Goal: Information Seeking & Learning: Learn about a topic

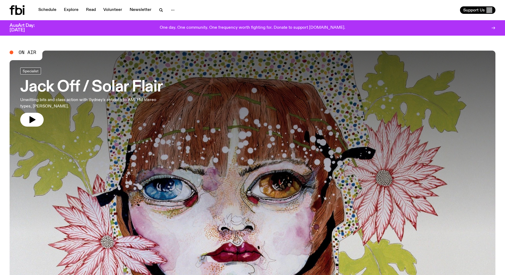
click at [74, 88] on h3 "Jack Off / Solar Flair" at bounding box center [91, 87] width 142 height 15
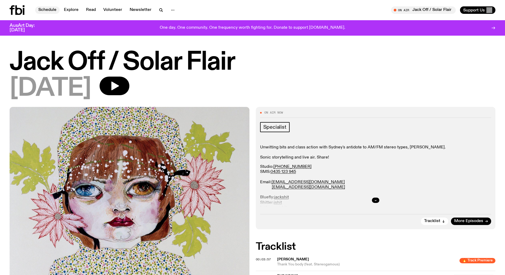
click at [42, 10] on link "Schedule" at bounding box center [47, 9] width 24 height 7
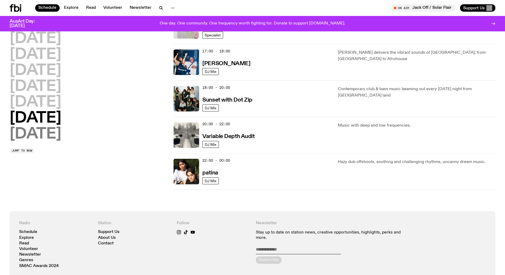
click at [46, 133] on h2 "[DATE]" at bounding box center [36, 134] width 52 height 15
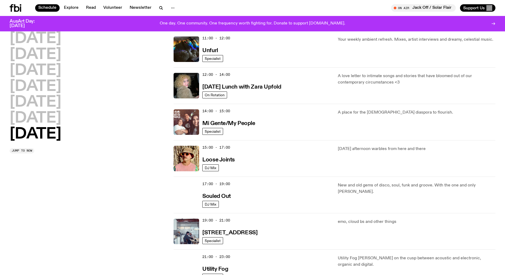
scroll to position [198, 0]
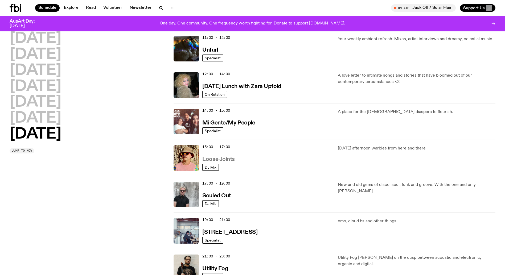
click at [222, 161] on h3 "Loose Joints" at bounding box center [218, 160] width 32 height 6
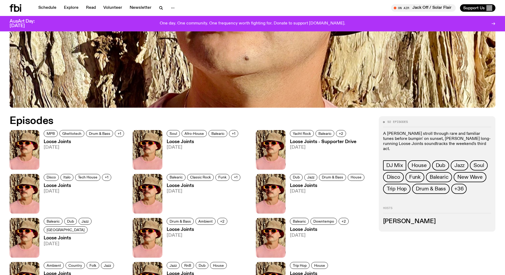
scroll to position [242, 0]
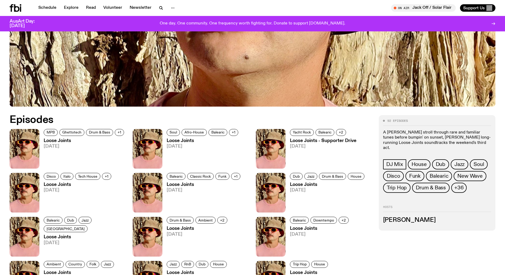
click at [63, 141] on h3 "Loose Joints" at bounding box center [85, 141] width 82 height 5
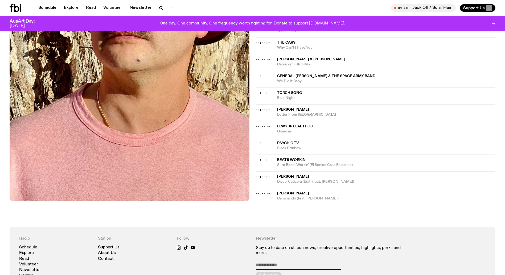
scroll to position [424, 0]
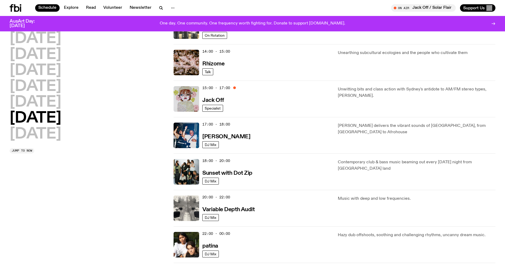
scroll to position [221, 0]
click at [38, 138] on h2 "Sunday" at bounding box center [36, 134] width 52 height 15
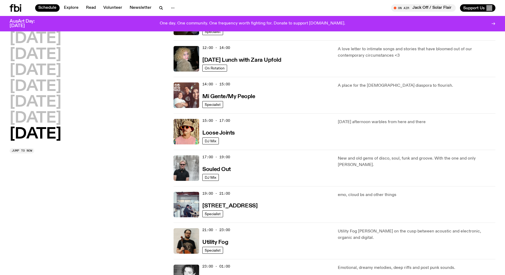
scroll to position [225, 0]
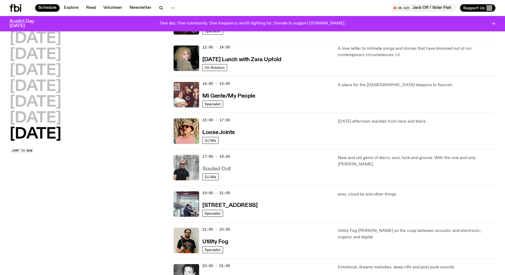
click at [215, 169] on h3 "Souled Out" at bounding box center [216, 169] width 28 height 6
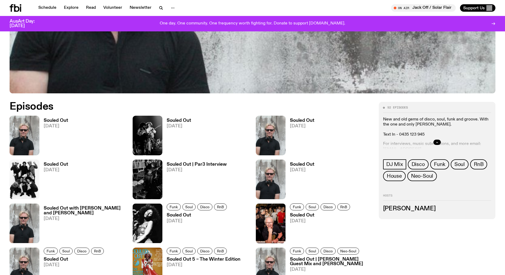
scroll to position [279, 0]
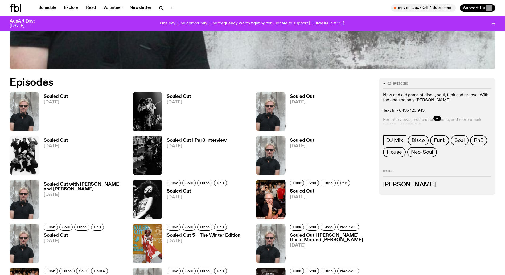
click at [44, 100] on span "05.10.25" at bounding box center [56, 102] width 24 height 5
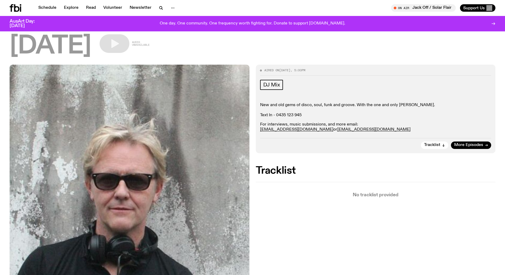
scroll to position [37, 0]
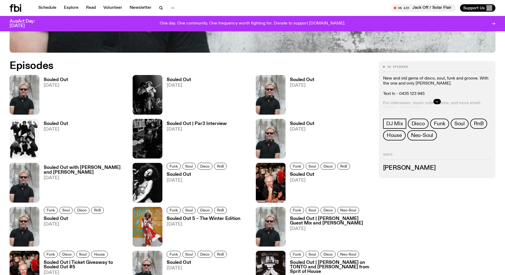
scroll to position [296, 0]
click at [187, 81] on h3 "Souled Out" at bounding box center [179, 80] width 24 height 5
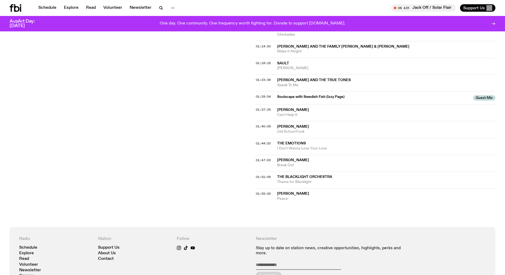
scroll to position [423, 0]
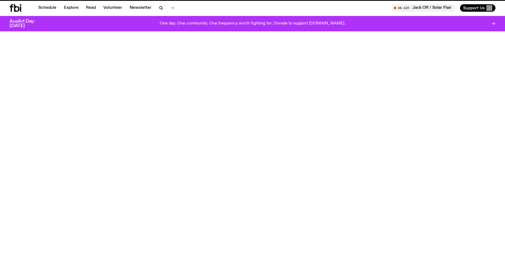
scroll to position [296, 0]
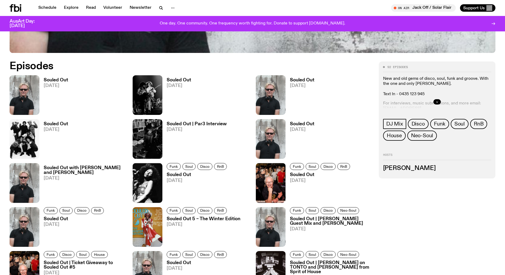
click at [294, 79] on h3 "Souled Out" at bounding box center [302, 80] width 24 height 5
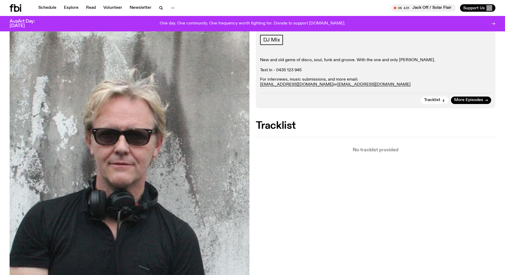
scroll to position [78, 0]
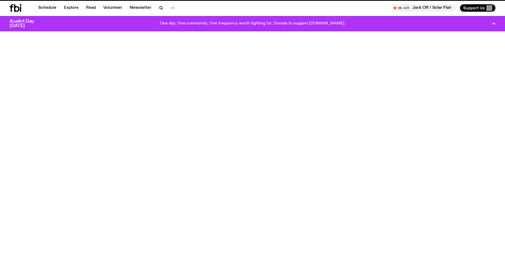
scroll to position [296, 0]
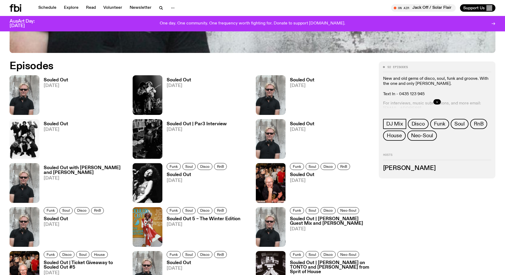
click at [59, 124] on h3 "Souled Out" at bounding box center [56, 124] width 24 height 5
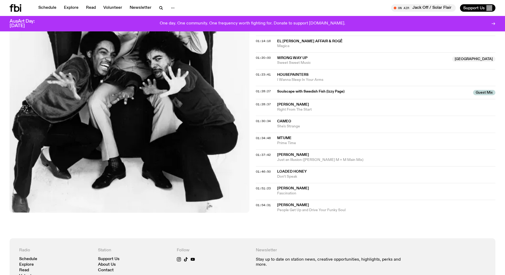
scroll to position [428, 0]
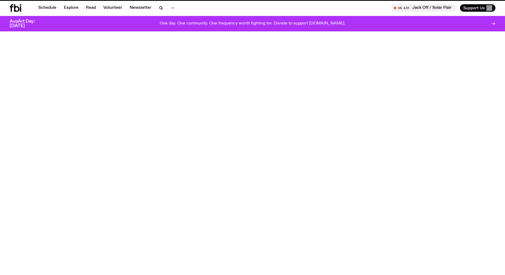
scroll to position [296, 0]
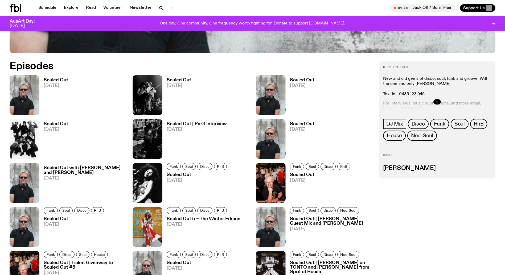
click at [182, 123] on h3 "Souled Out | Par3 Interview" at bounding box center [197, 124] width 60 height 5
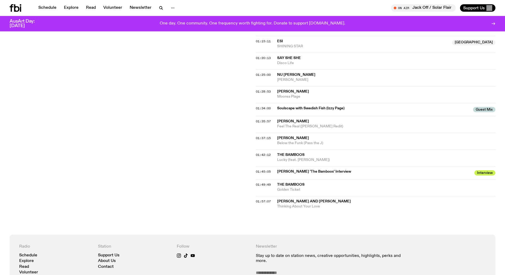
scroll to position [449, 0]
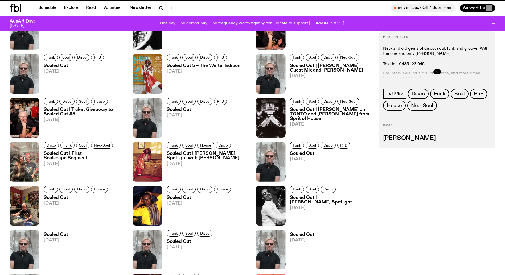
scroll to position [296, 0]
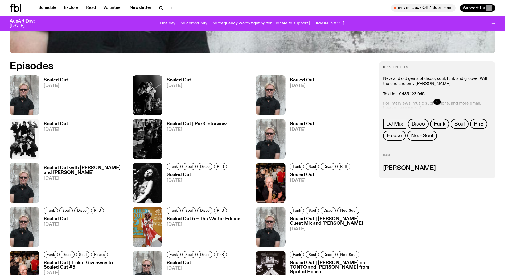
click at [297, 124] on h3 "Souled Out" at bounding box center [302, 124] width 24 height 5
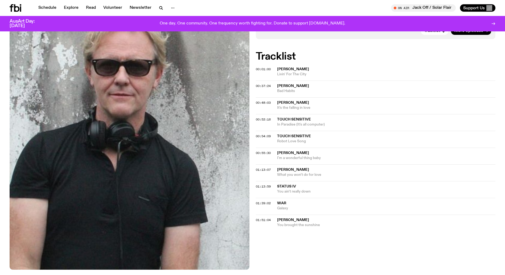
scroll to position [147, 0]
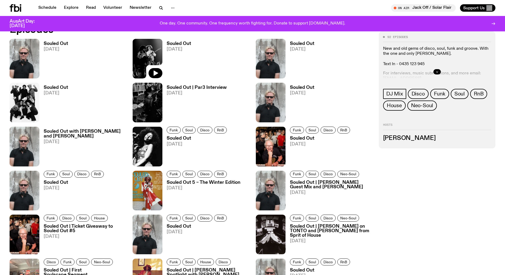
scroll to position [333, 0]
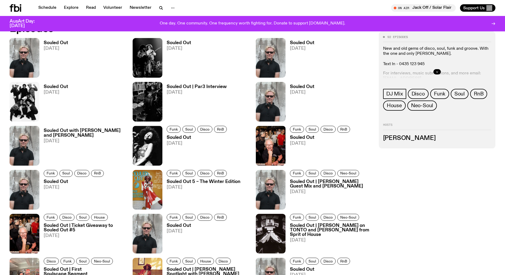
click at [185, 137] on h3 "Souled Out" at bounding box center [198, 137] width 62 height 5
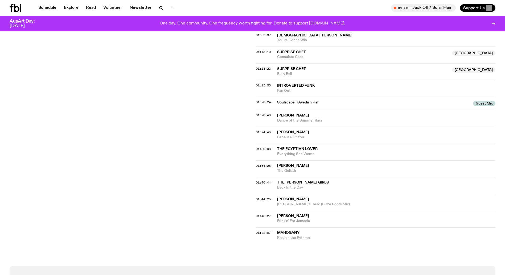
scroll to position [434, 0]
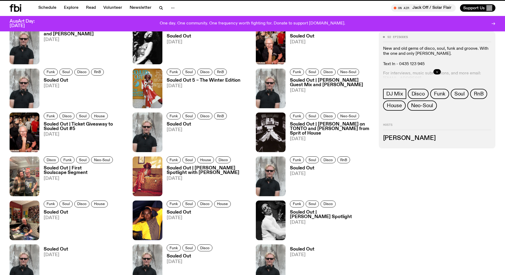
scroll to position [333, 0]
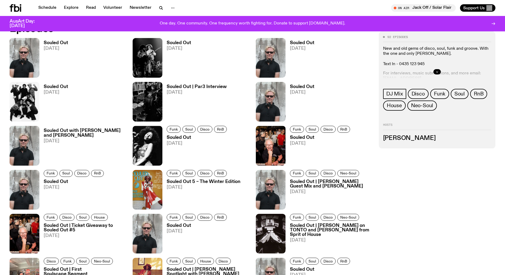
click at [302, 138] on h3 "Souled Out" at bounding box center [321, 137] width 62 height 5
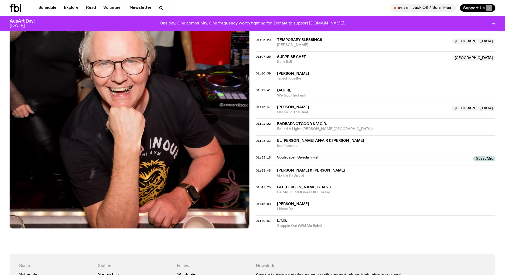
scroll to position [411, 0]
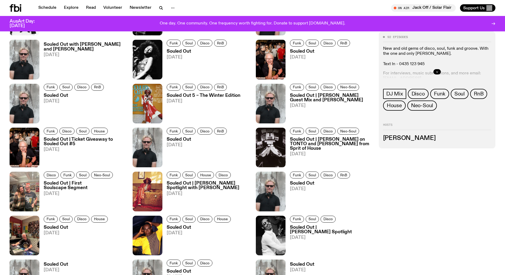
scroll to position [440, 0]
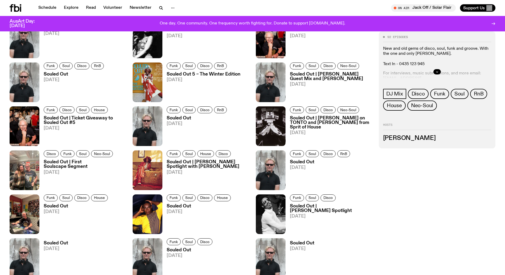
click at [53, 74] on h3 "Souled Out" at bounding box center [75, 74] width 62 height 5
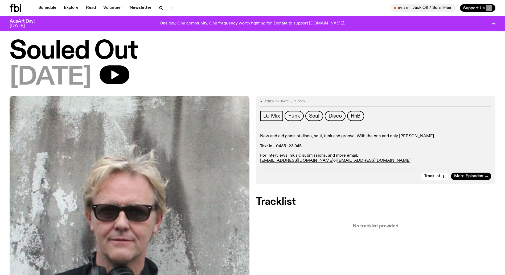
scroll to position [7, 0]
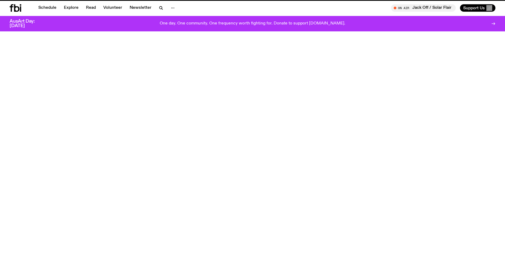
scroll to position [440, 0]
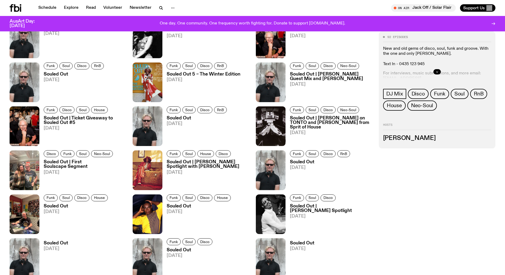
click at [302, 168] on span "08.06.25" at bounding box center [321, 167] width 62 height 5
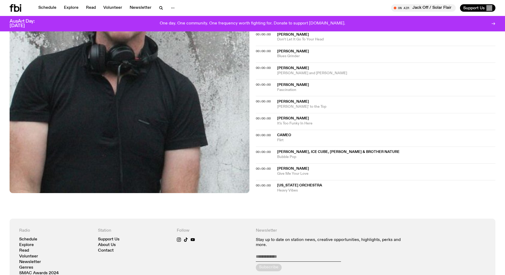
scroll to position [422, 0]
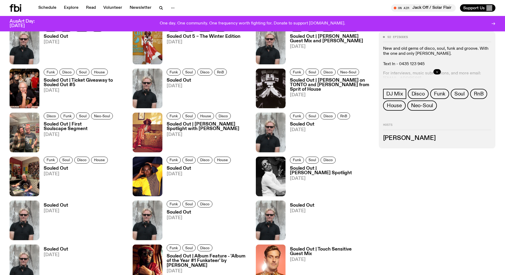
scroll to position [479, 0]
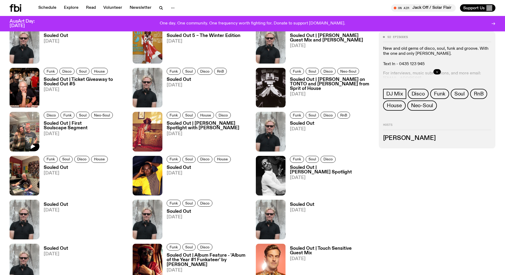
click at [28, 126] on img at bounding box center [25, 132] width 30 height 40
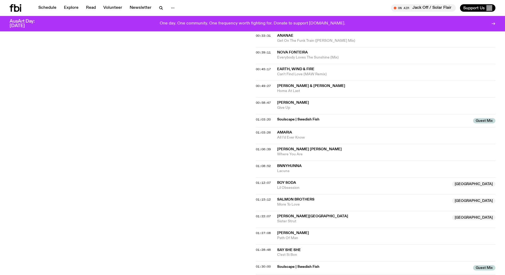
scroll to position [307, 0]
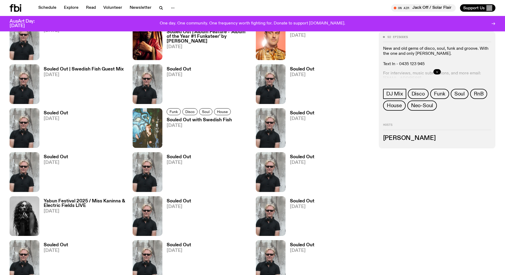
scroll to position [672, 0]
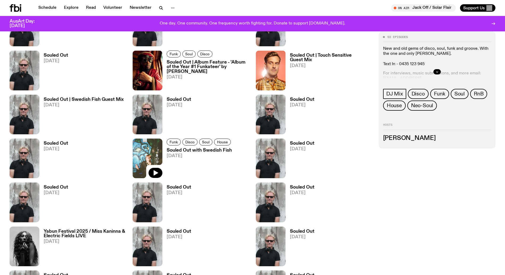
click at [148, 145] on img at bounding box center [147, 159] width 30 height 40
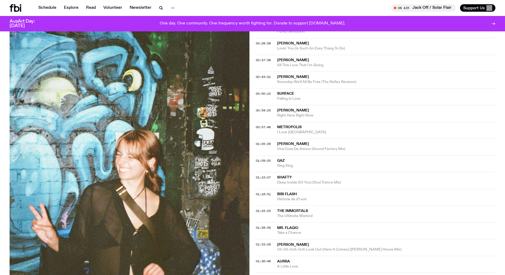
scroll to position [163, 0]
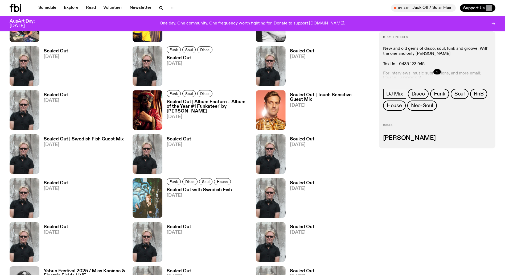
scroll to position [631, 0]
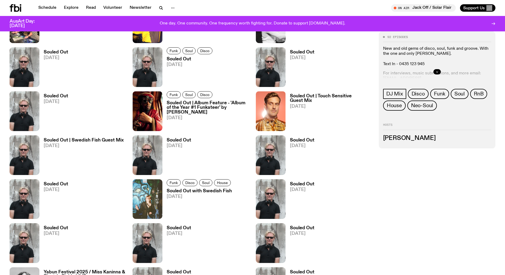
click at [302, 96] on h3 "Souled Out | Touch Sensitive Guest Mix" at bounding box center [331, 98] width 82 height 9
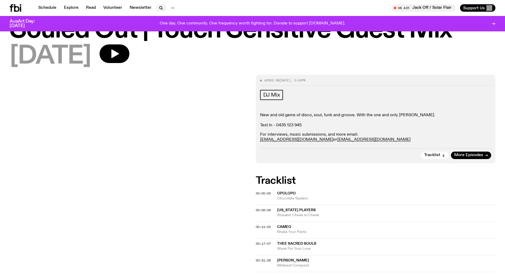
scroll to position [22, 0]
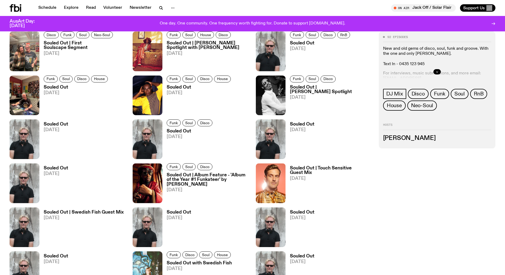
scroll to position [553, 0]
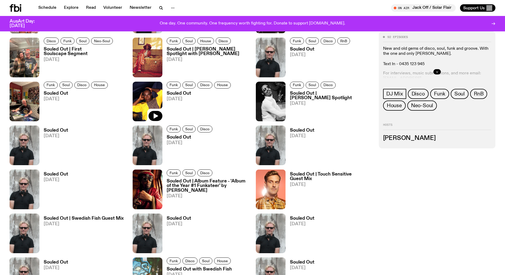
click at [152, 98] on img at bounding box center [147, 102] width 30 height 40
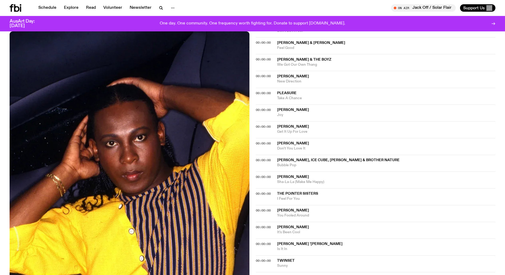
scroll to position [237, 0]
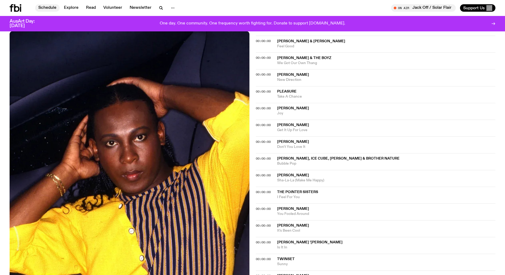
click at [48, 8] on link "Schedule" at bounding box center [47, 7] width 24 height 7
